Goal: Check status: Check status

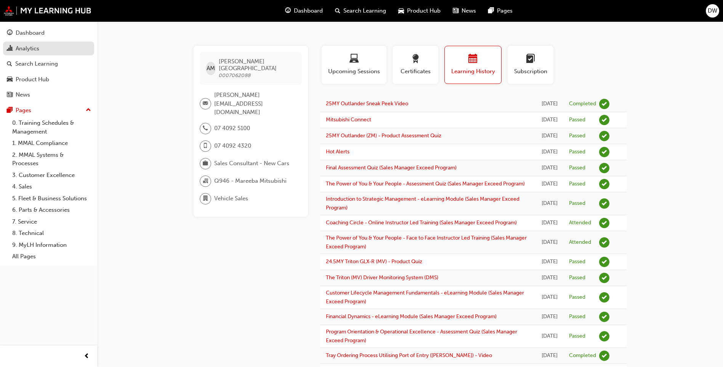
click at [34, 46] on div "Analytics" at bounding box center [28, 48] width 24 height 9
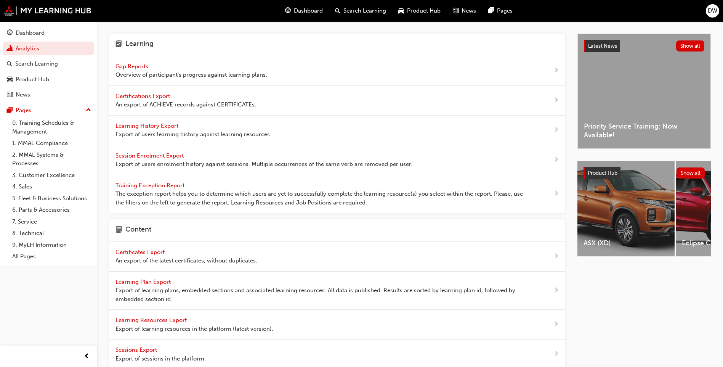
click at [124, 63] on span "Gap Reports" at bounding box center [132, 66] width 34 height 7
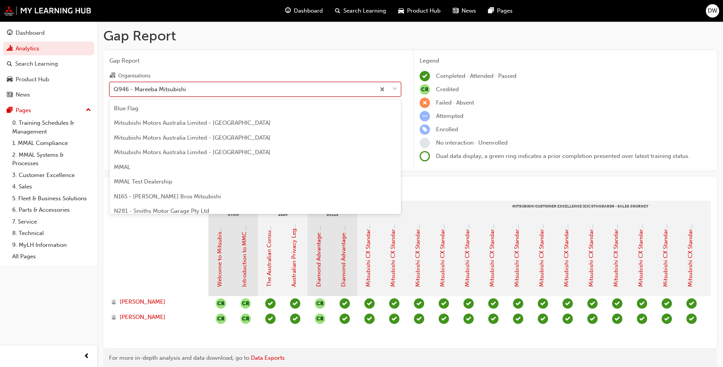
click at [181, 93] on div "Q946 - Mareeba Mitsubishi" at bounding box center [243, 88] width 266 height 13
click at [114, 92] on input "Organisations option Q946 - Mareeba Mitsubishi focused, 85 of 202. 202 results …" at bounding box center [114, 88] width 1 height 6
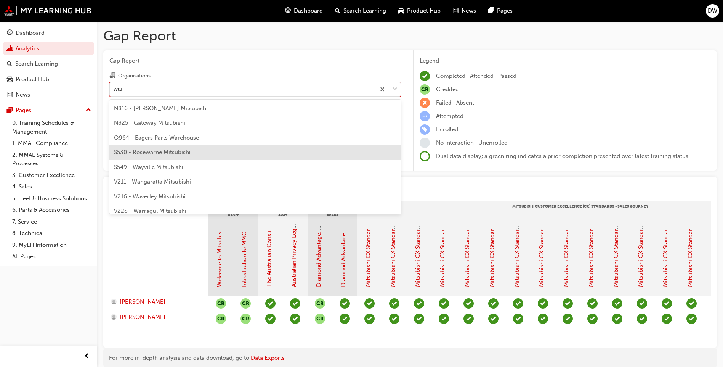
type input "[PERSON_NAME]"
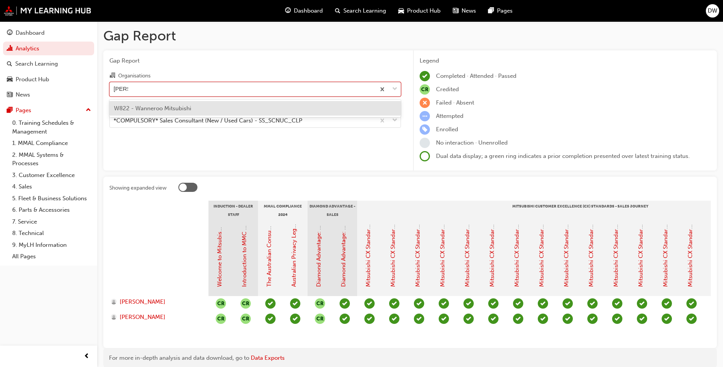
click at [175, 107] on span "W822 - Wanneroo Mitsubishi" at bounding box center [152, 108] width 77 height 7
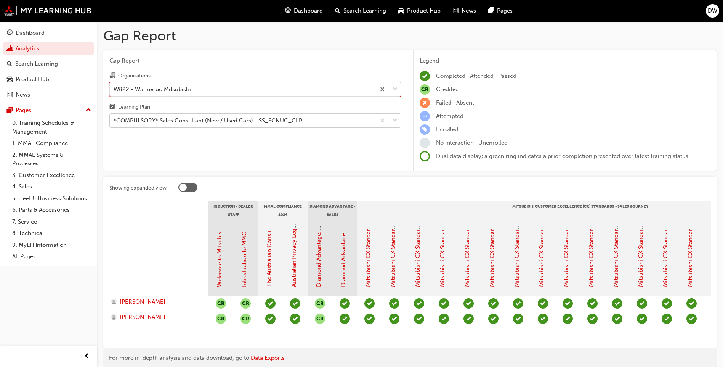
click at [175, 118] on div "*COMPULSORY* Sales Consultant (New / Used Cars) - SS_SCNUC_CLP" at bounding box center [208, 120] width 189 height 9
click at [114, 118] on input "Learning Plan *COMPULSORY* Sales Consultant (New / Used Cars) - SS_SCNUC_CLP" at bounding box center [114, 120] width 1 height 6
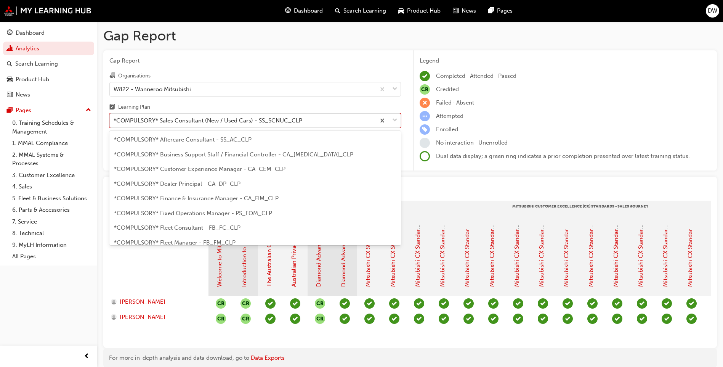
scroll to position [142, 0]
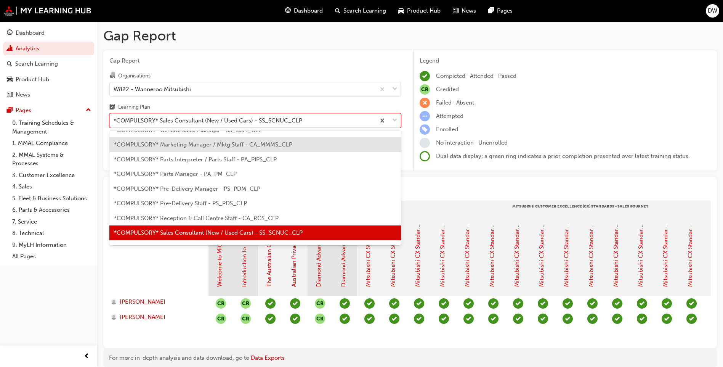
click at [293, 29] on h1 "Gap Report" at bounding box center [409, 35] width 613 height 17
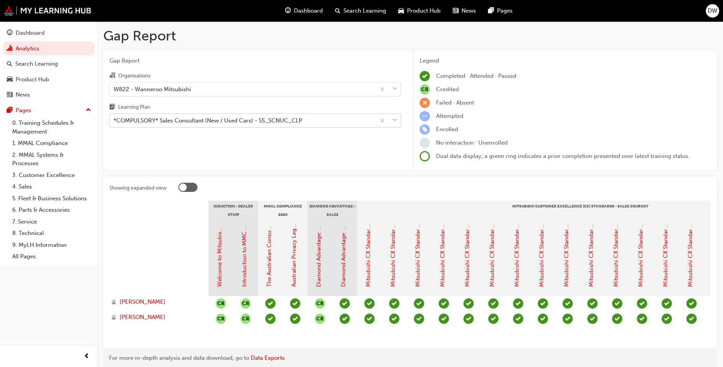
click at [209, 120] on div "*COMPULSORY* Sales Consultant (New / Used Cars) - SS_SCNUC_CLP" at bounding box center [208, 120] width 189 height 9
click at [114, 120] on input "Learning Plan *COMPULSORY* Sales Consultant (New / Used Cars) - SS_SCNUC_CLP" at bounding box center [114, 120] width 1 height 6
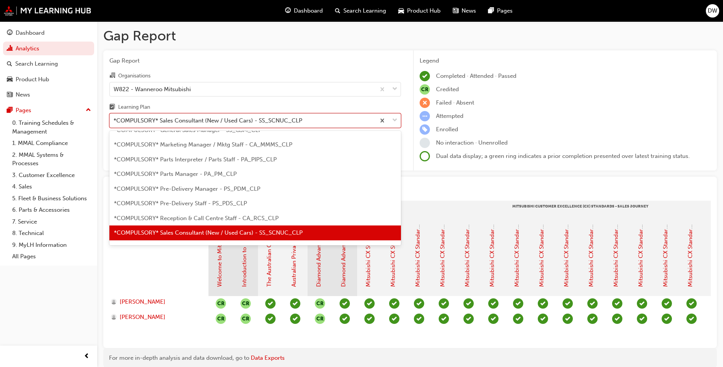
click at [215, 232] on span "*COMPULSORY* Sales Consultant (New / Used Cars) - SS_SCNUC_CLP" at bounding box center [208, 232] width 189 height 7
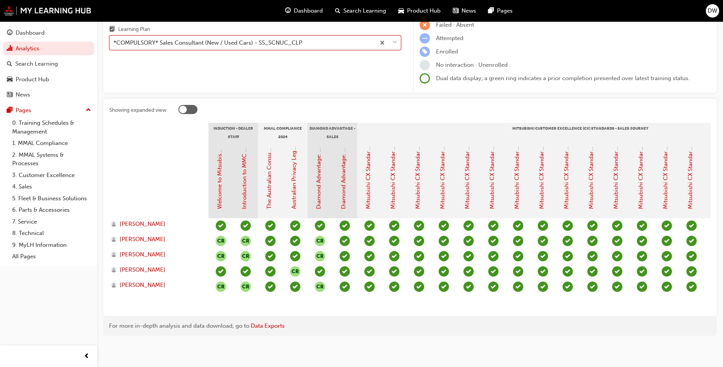
scroll to position [83, 0]
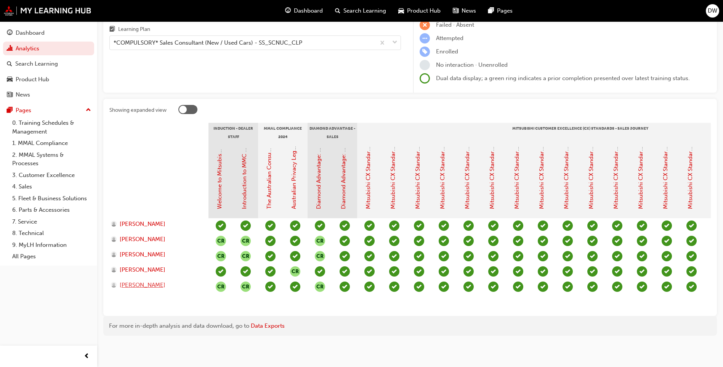
click at [142, 280] on span "[PERSON_NAME]" at bounding box center [143, 284] width 46 height 9
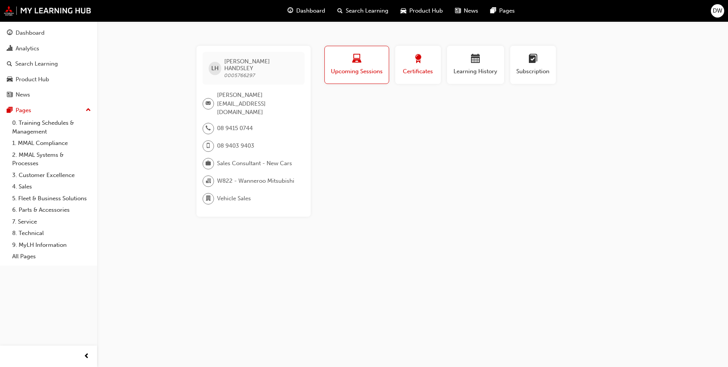
click at [430, 67] on div "Certificates" at bounding box center [418, 65] width 34 height 22
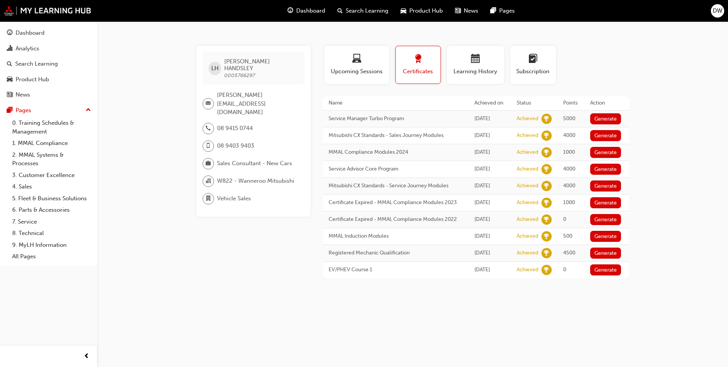
click at [658, 120] on div "[PERSON_NAME] HANDSLEY 0005766297 [PERSON_NAME][EMAIL_ADDRESS][DOMAIN_NAME] 08 …" at bounding box center [364, 183] width 728 height 367
